Goal: Information Seeking & Learning: Learn about a topic

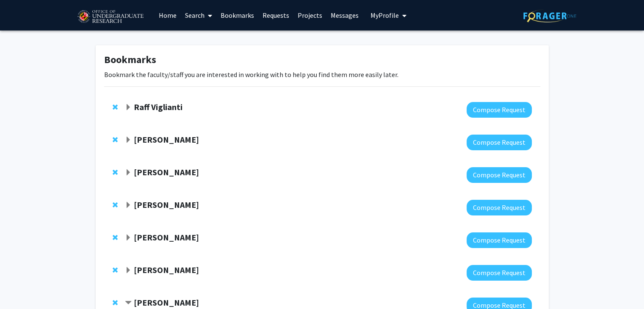
click at [129, 170] on span "Expand Steve Sin Bookmark" at bounding box center [128, 172] width 7 height 7
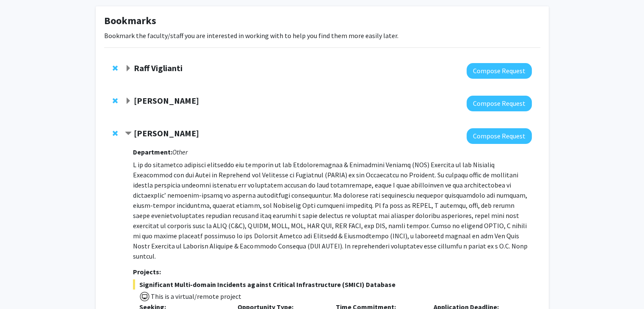
scroll to position [42, 0]
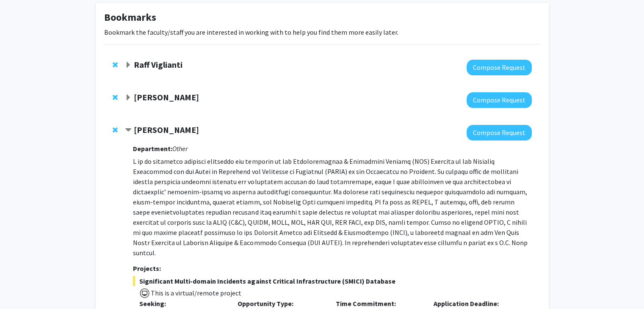
click at [156, 98] on strong "[PERSON_NAME]" at bounding box center [166, 97] width 65 height 11
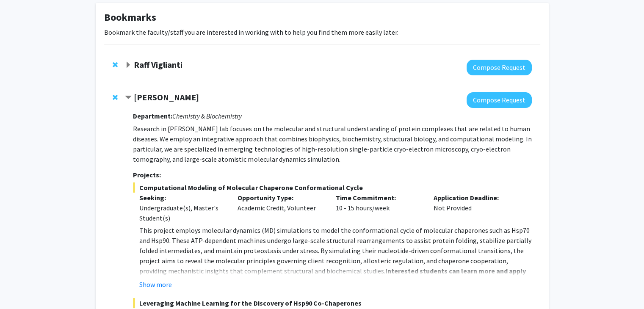
click at [158, 66] on strong "Raff Viglianti" at bounding box center [158, 64] width 49 height 11
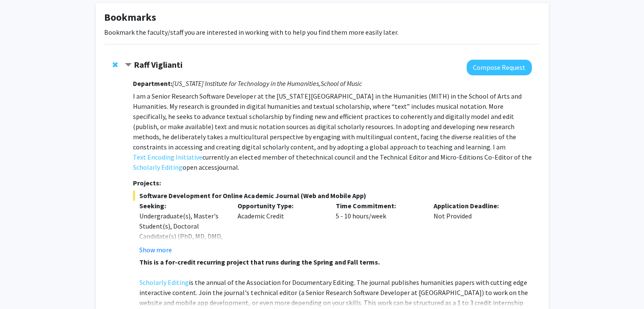
drag, startPoint x: 207, startPoint y: 108, endPoint x: 530, endPoint y: 160, distance: 326.9
click at [530, 160] on p "I am a Senior Research Software Developer at the [US_STATE][GEOGRAPHIC_DATA] in…" at bounding box center [332, 131] width 398 height 81
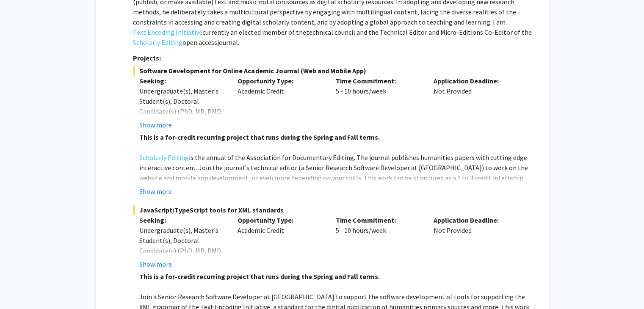
scroll to position [169, 0]
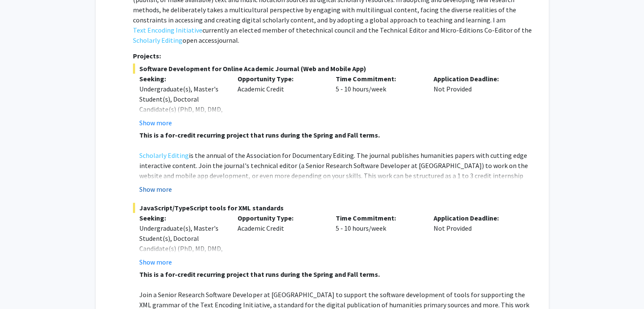
click at [153, 184] on button "Show more" at bounding box center [155, 189] width 33 height 10
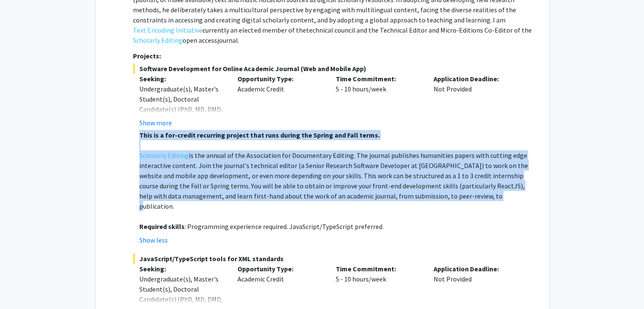
drag, startPoint x: 446, startPoint y: 189, endPoint x: 137, endPoint y: 127, distance: 315.5
click at [137, 130] on fg-read-more "This is a for-credit recurring project that runs during the Spring and Fall ter…" at bounding box center [332, 187] width 398 height 115
drag, startPoint x: 138, startPoint y: 124, endPoint x: 467, endPoint y: 184, distance: 334.1
click at [467, 184] on fg-read-more "This is a for-credit recurring project that runs during the Spring and Fall ter…" at bounding box center [332, 187] width 398 height 115
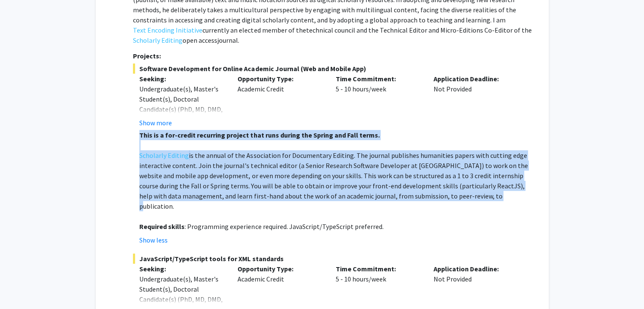
click at [467, 184] on p "Scholarly Editing is the annual of the Association for Documentary Editing. The…" at bounding box center [335, 180] width 392 height 61
drag, startPoint x: 467, startPoint y: 184, endPoint x: 137, endPoint y: 127, distance: 334.8
click at [137, 130] on fg-read-more "This is a for-credit recurring project that runs during the Spring and Fall ter…" at bounding box center [332, 187] width 398 height 115
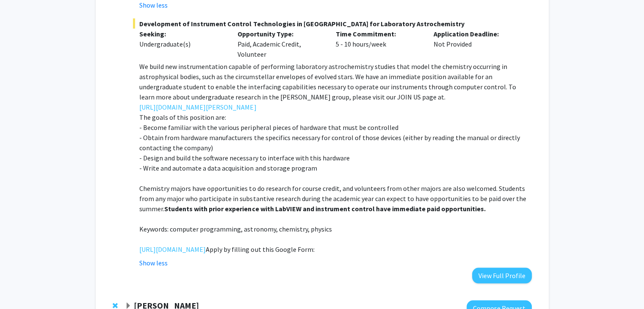
scroll to position [1769, 0]
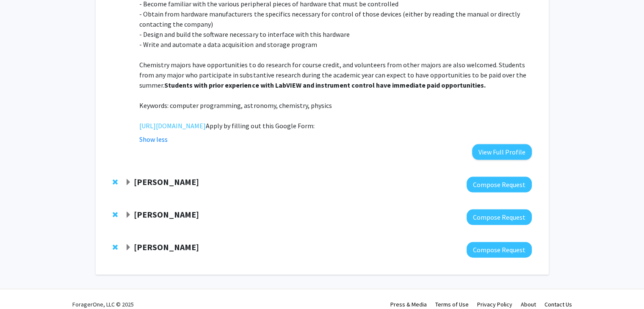
click at [129, 209] on div "[PERSON_NAME]" at bounding box center [216, 214] width 183 height 11
click at [132, 209] on div "[PERSON_NAME]" at bounding box center [216, 214] width 183 height 11
click at [134, 209] on div "[PERSON_NAME]" at bounding box center [216, 214] width 183 height 11
click at [132, 209] on div "[PERSON_NAME]" at bounding box center [216, 214] width 183 height 11
click at [129, 212] on span "Expand Jeremy Purcell Bookmark" at bounding box center [128, 215] width 7 height 7
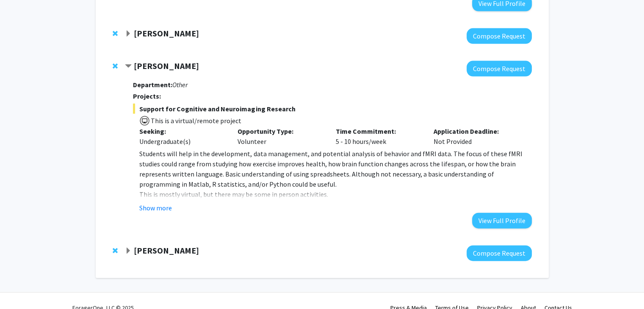
scroll to position [1921, 0]
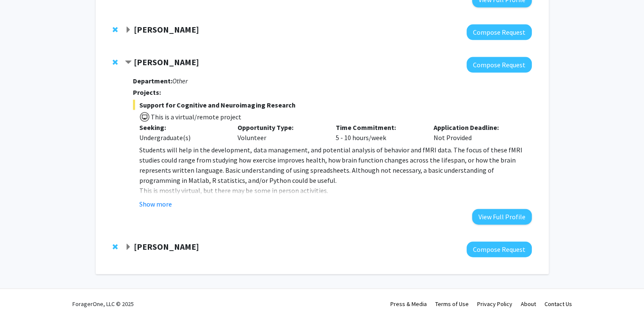
click at [131, 244] on span "Expand Ning Zeng Bookmark" at bounding box center [128, 247] width 7 height 7
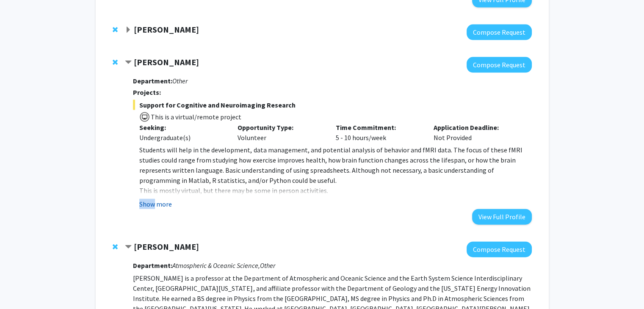
click at [154, 191] on fg-read-more "Students will help in the development, data management, and potential analysis …" at bounding box center [332, 177] width 398 height 64
click at [151, 199] on button "Show more" at bounding box center [155, 204] width 33 height 10
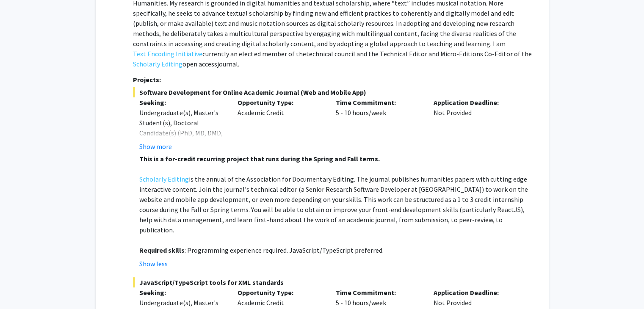
scroll to position [144, 0]
